Goal: Transaction & Acquisition: Purchase product/service

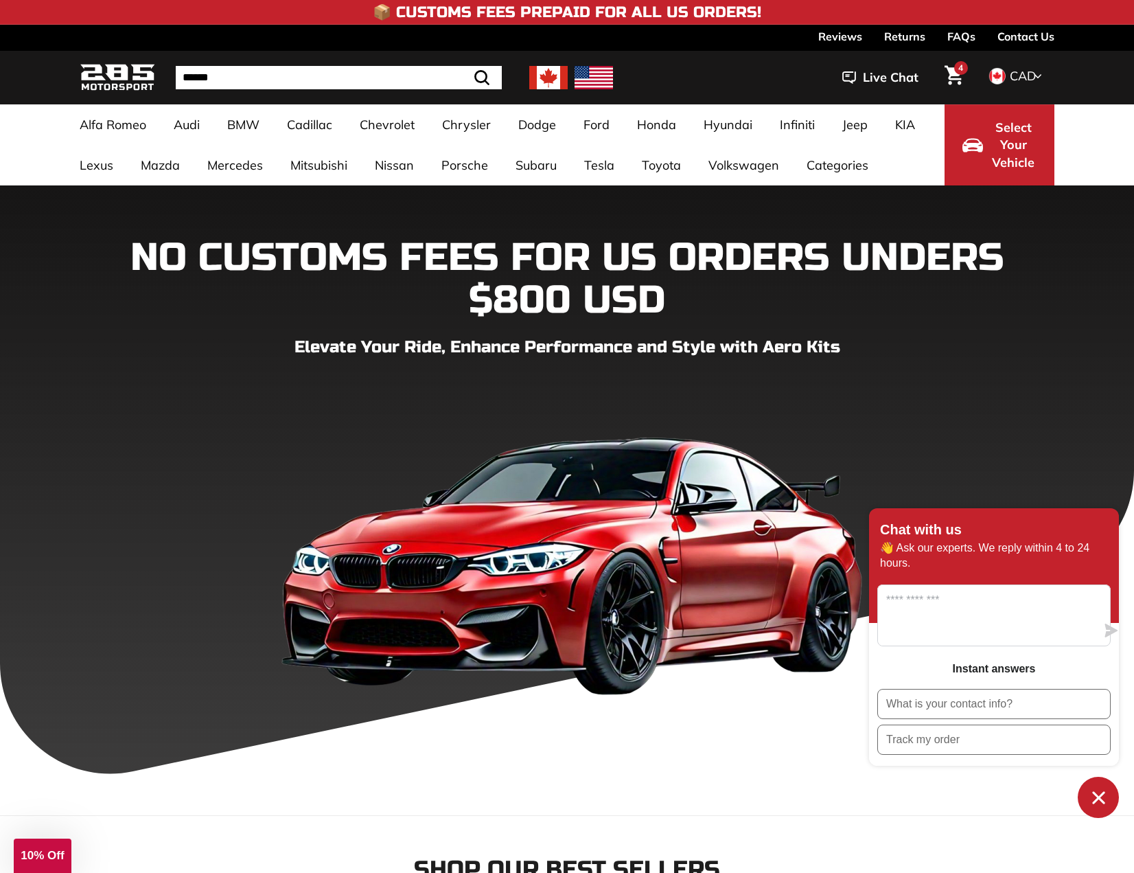
scroll to position [412, 0]
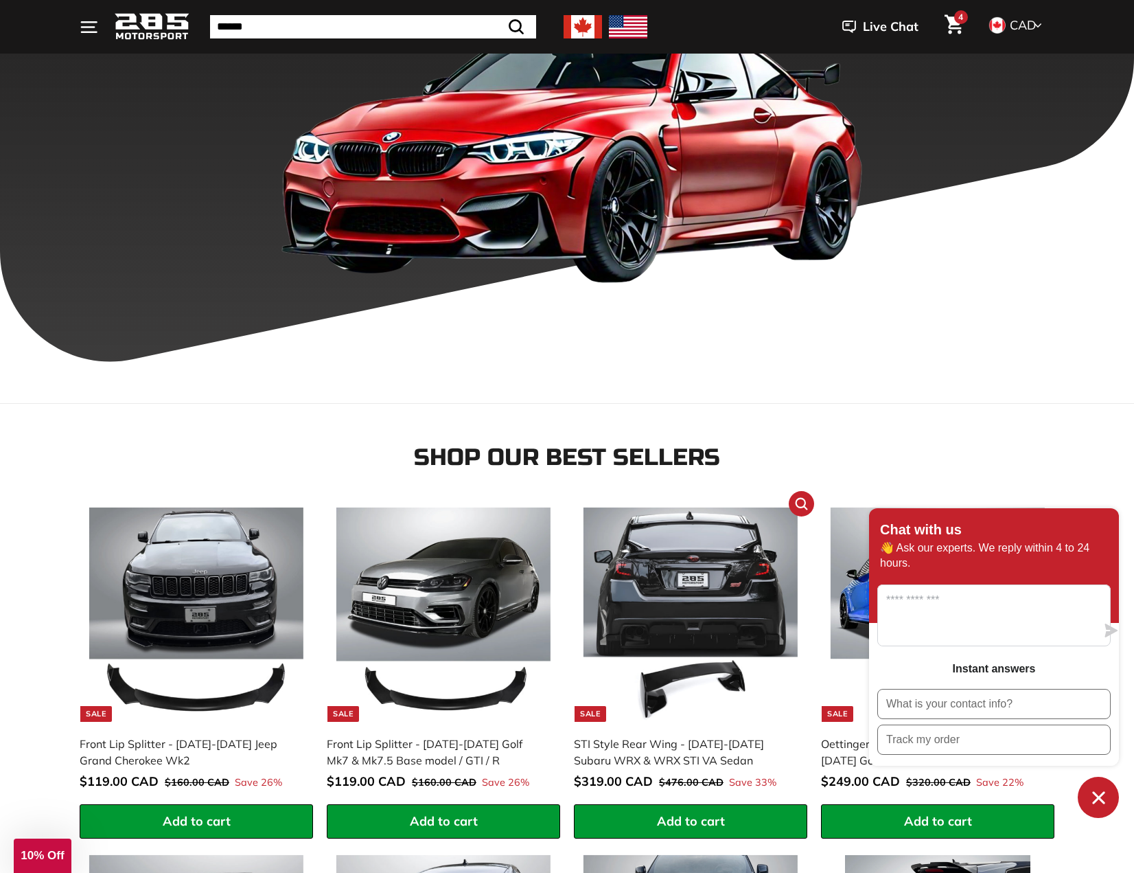
click at [679, 560] on img at bounding box center [691, 614] width 215 height 215
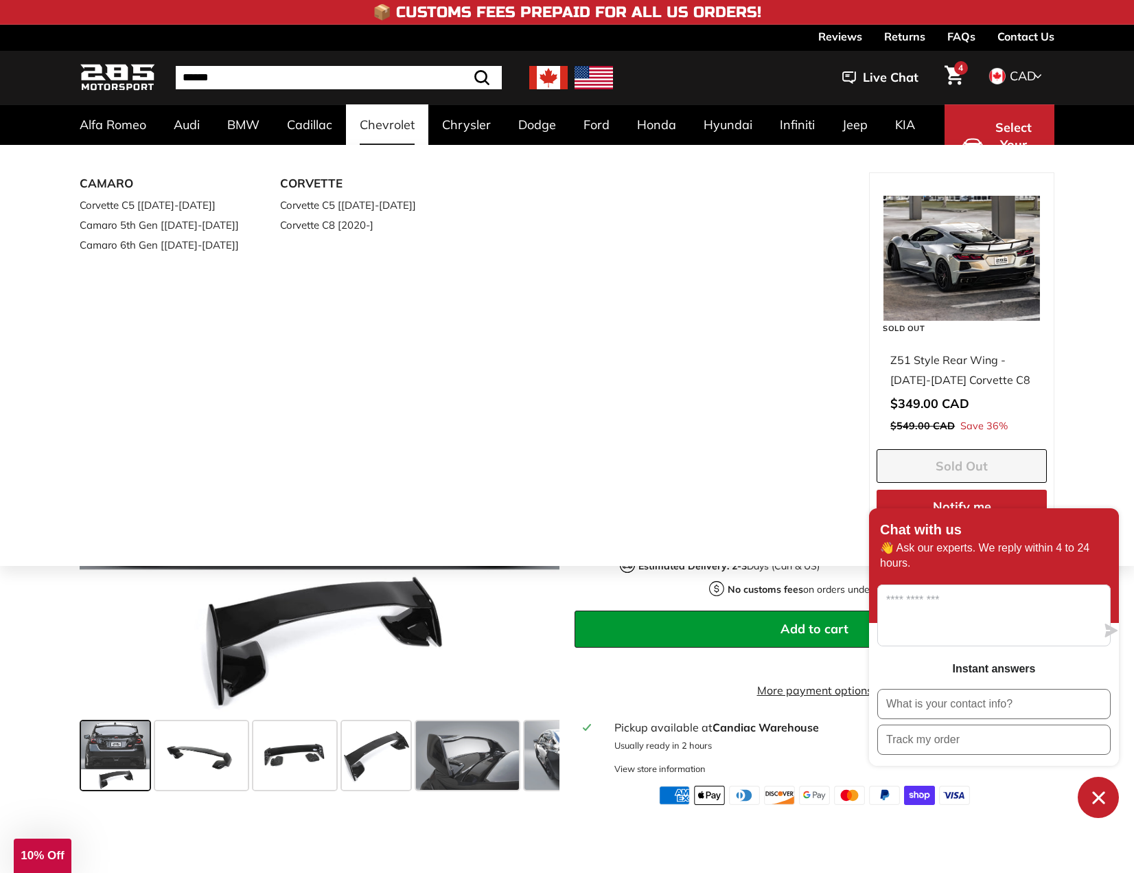
click at [380, 129] on link "Chevrolet" at bounding box center [387, 124] width 82 height 41
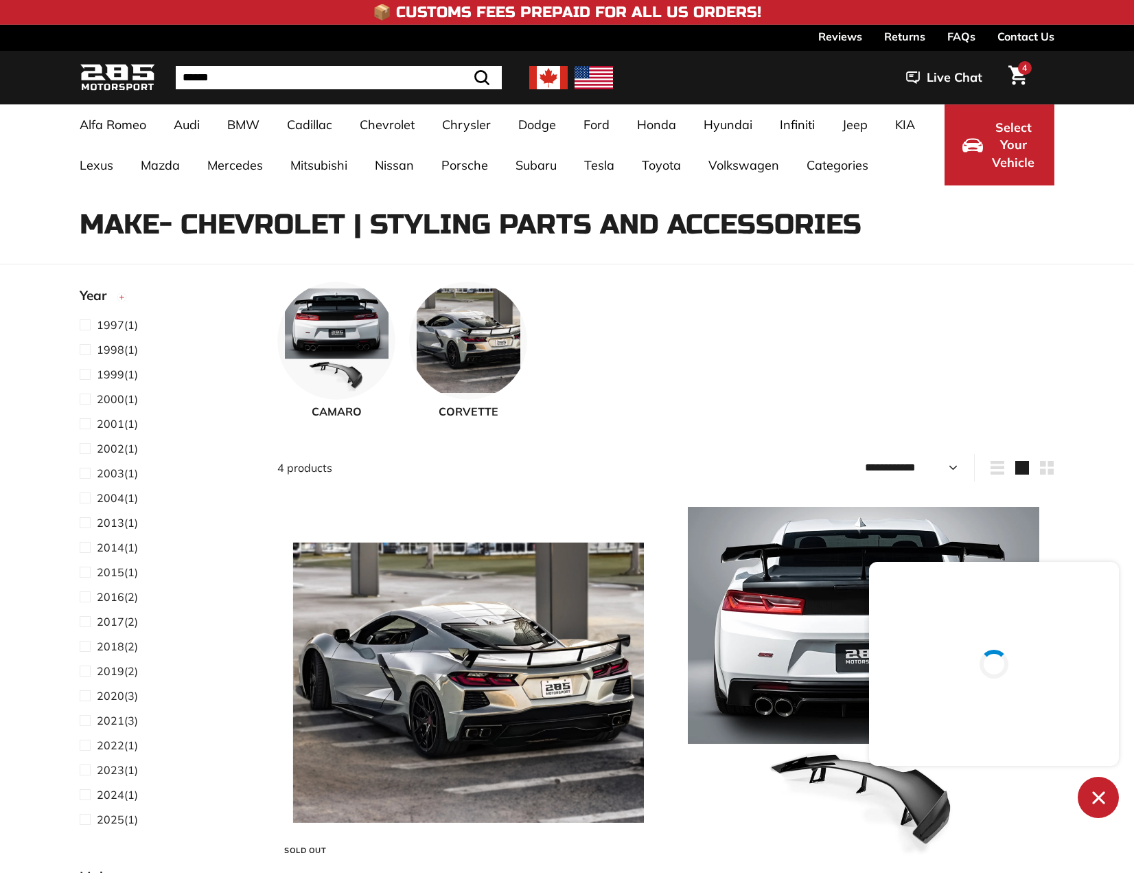
select select "**********"
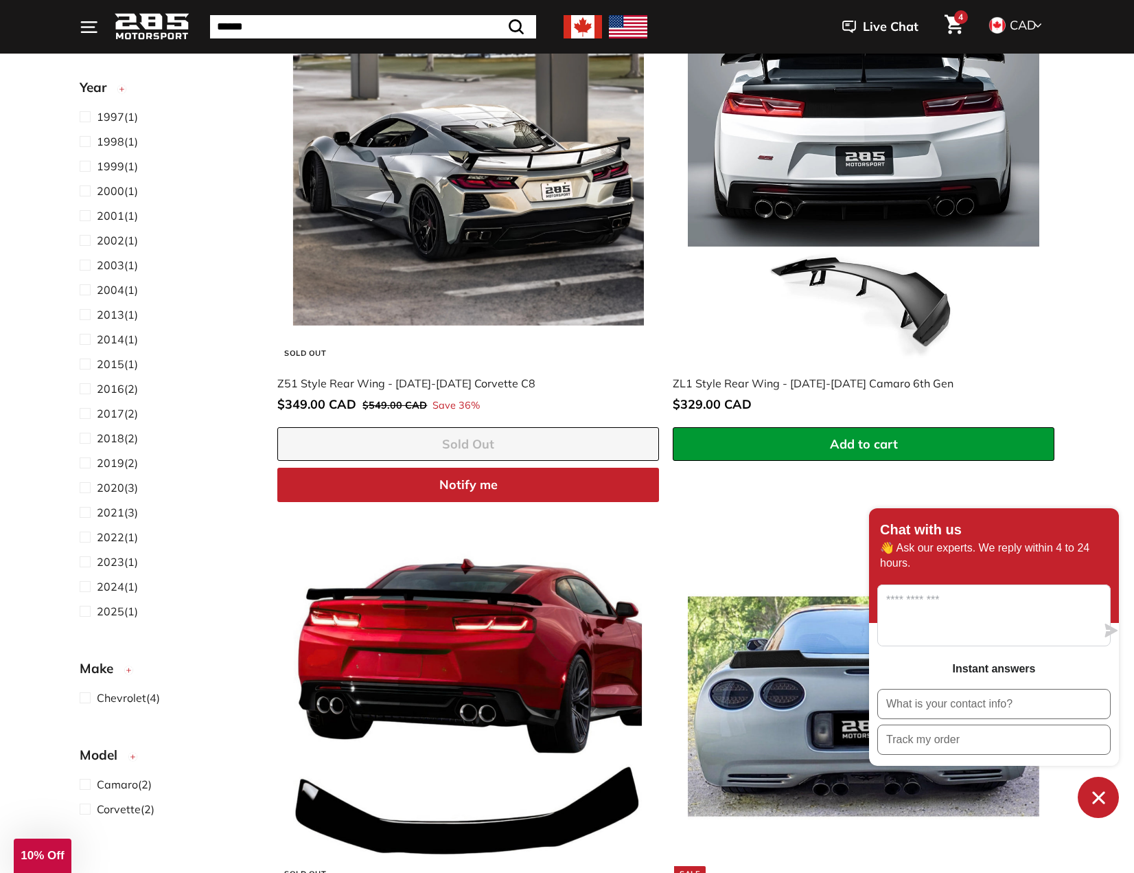
scroll to position [549, 0]
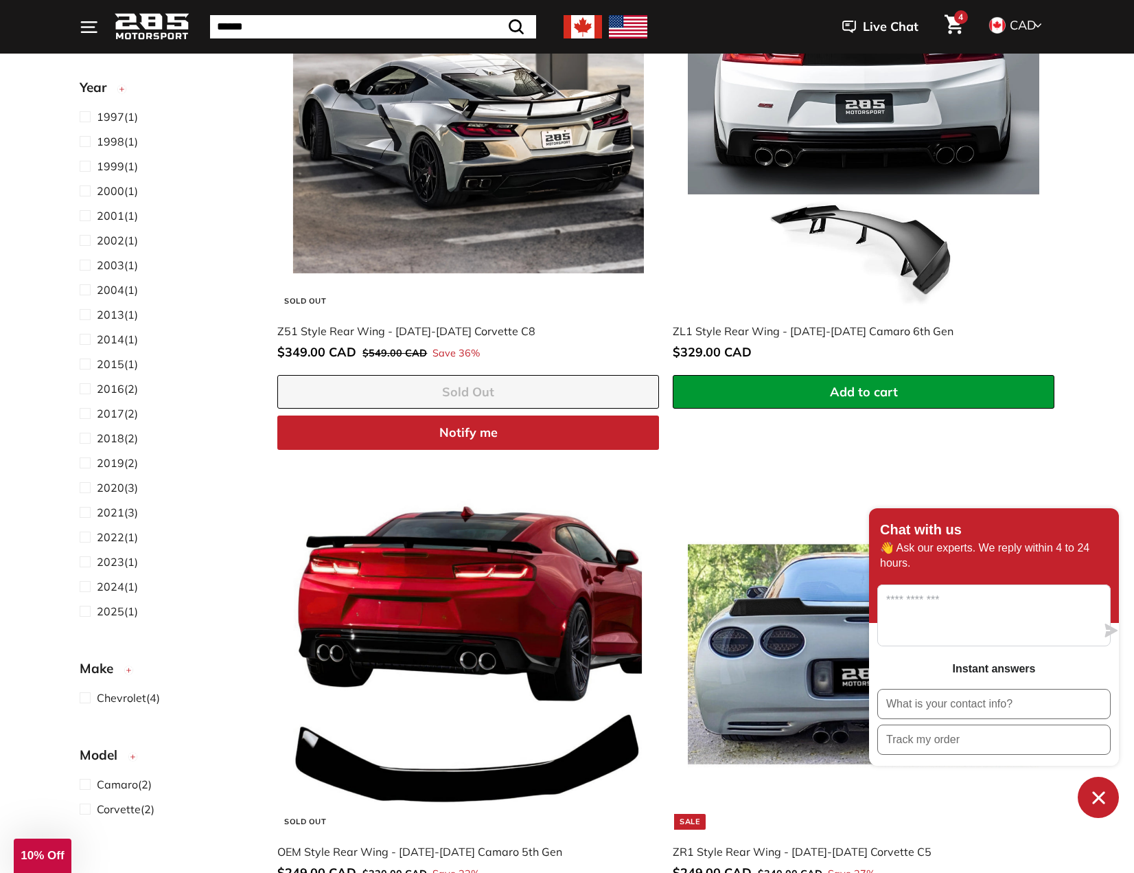
click at [859, 392] on span "Add to cart" at bounding box center [864, 392] width 68 height 16
